Goal: Information Seeking & Learning: Learn about a topic

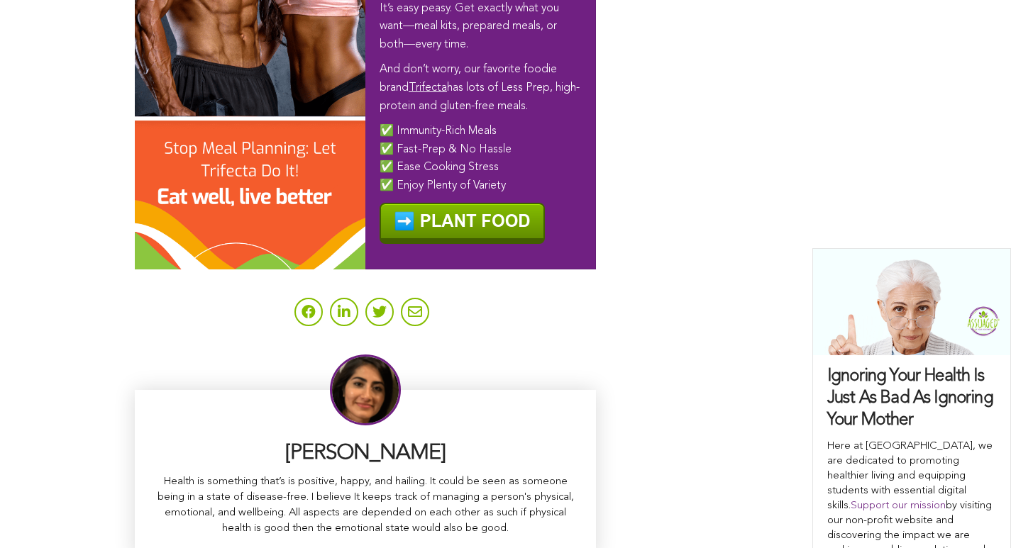
scroll to position [9127, 0]
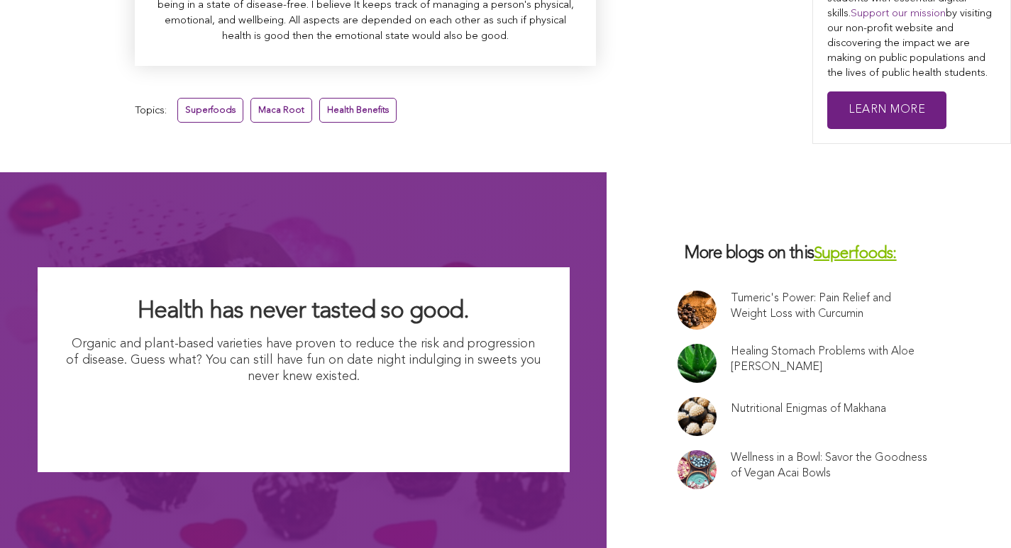
click at [319, 98] on link "Health Benefits" at bounding box center [357, 110] width 77 height 25
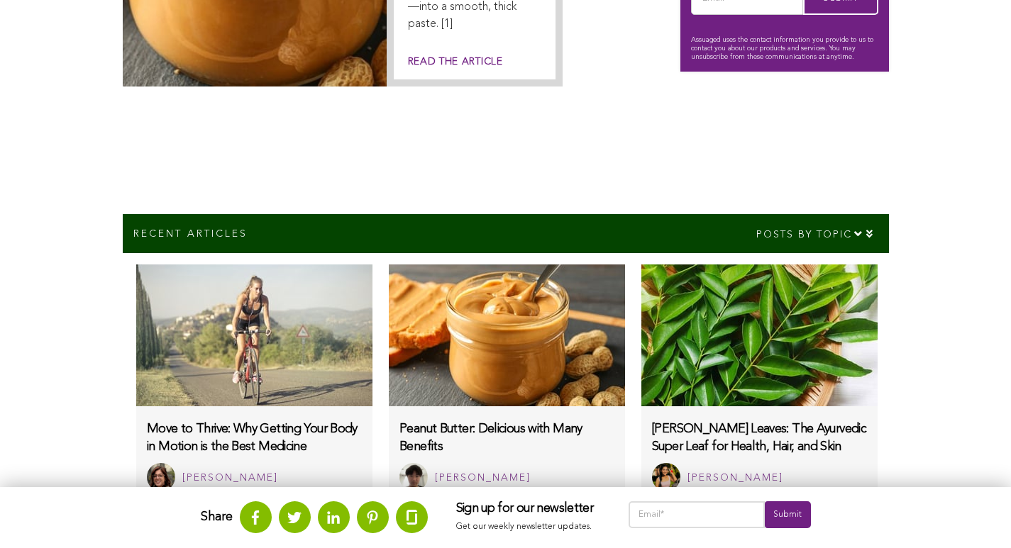
scroll to position [1170, 0]
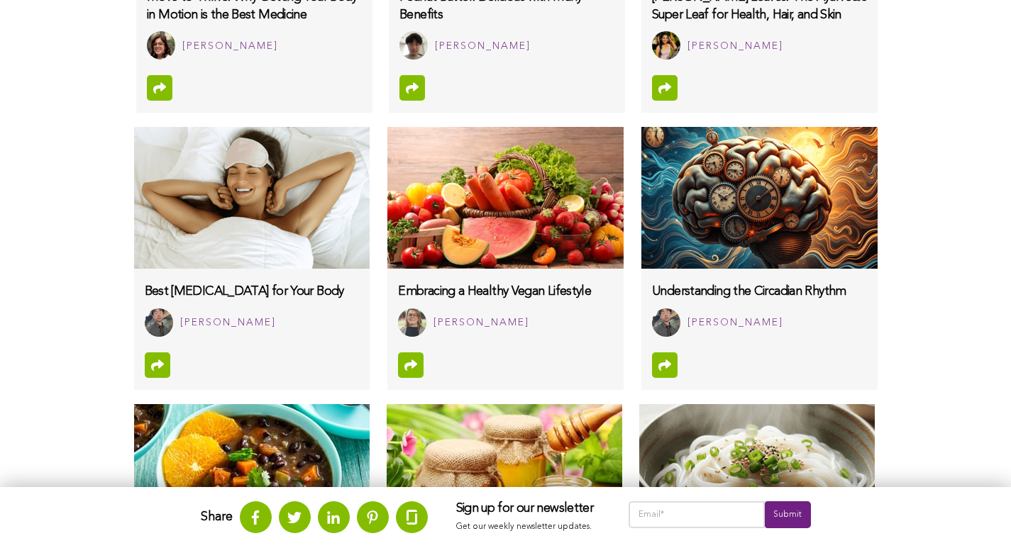
click at [387, 189] on img at bounding box center [505, 198] width 236 height 142
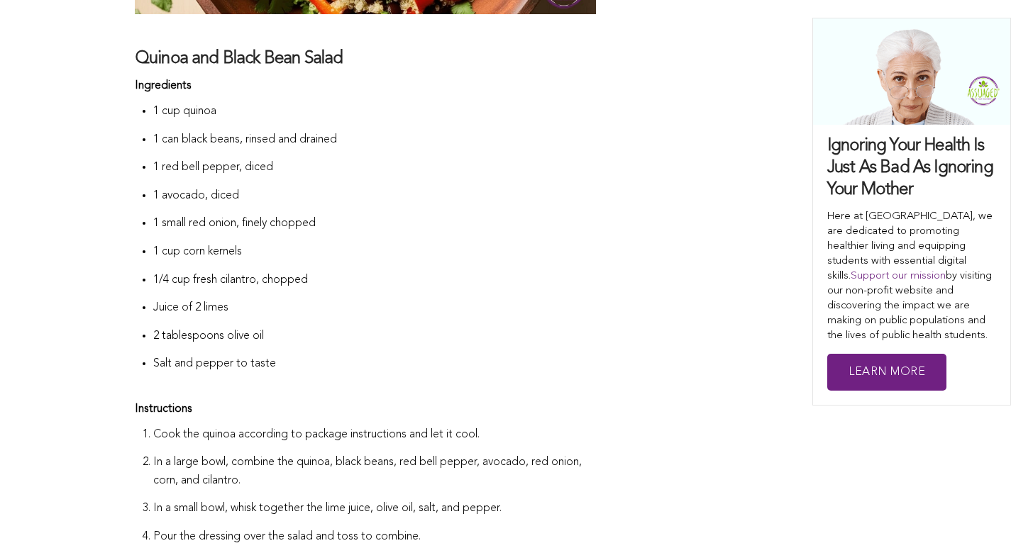
scroll to position [1924, 0]
